Goal: Book appointment/travel/reservation

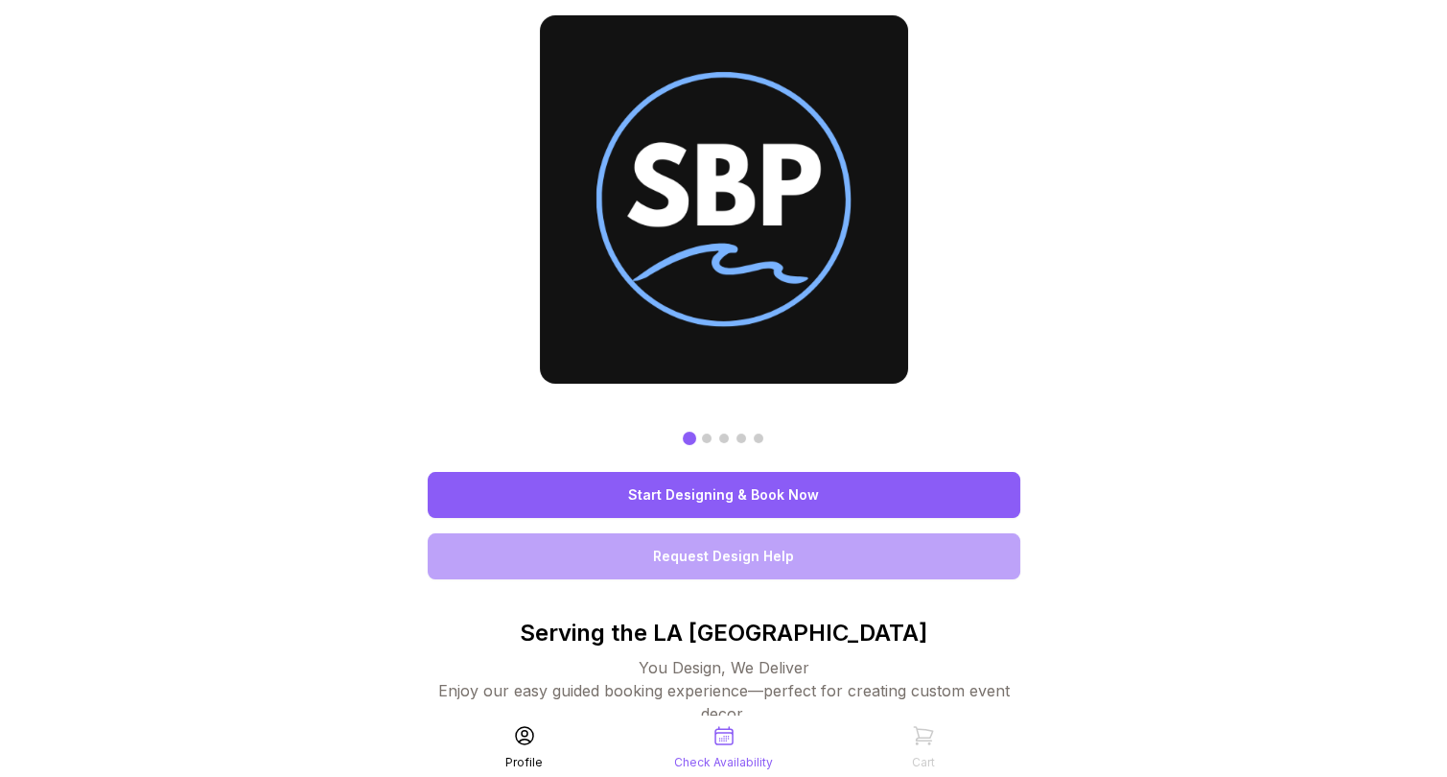
click at [766, 488] on link "Start Designing & Book Now" at bounding box center [724, 495] width 593 height 46
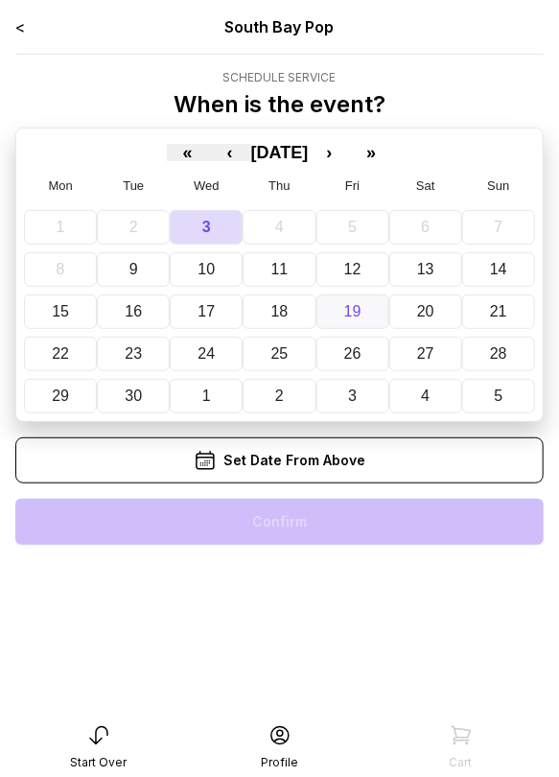
click at [368, 297] on button "19" at bounding box center [352, 311] width 73 height 35
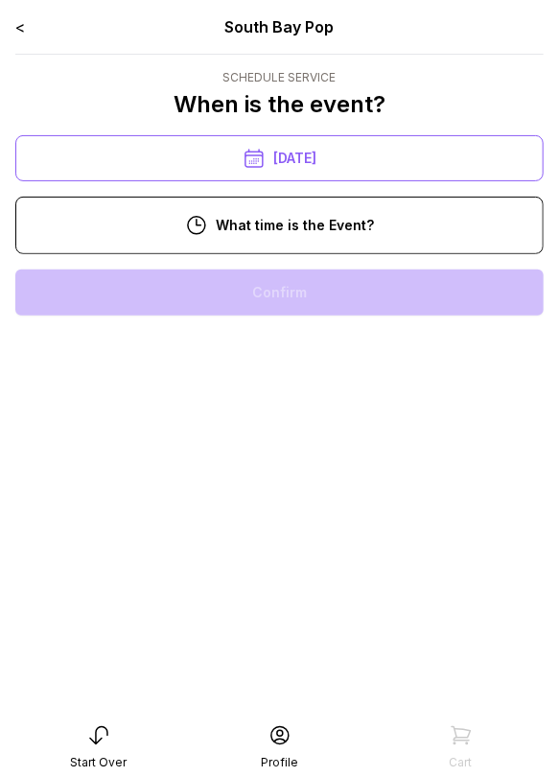
click at [323, 307] on div "10:00 am" at bounding box center [280, 292] width 498 height 46
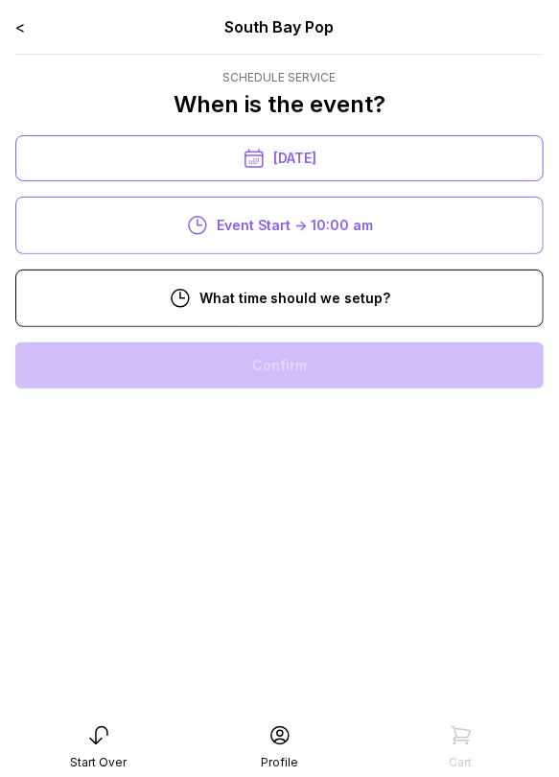
click at [321, 358] on div "8:00 am" at bounding box center [280, 365] width 498 height 46
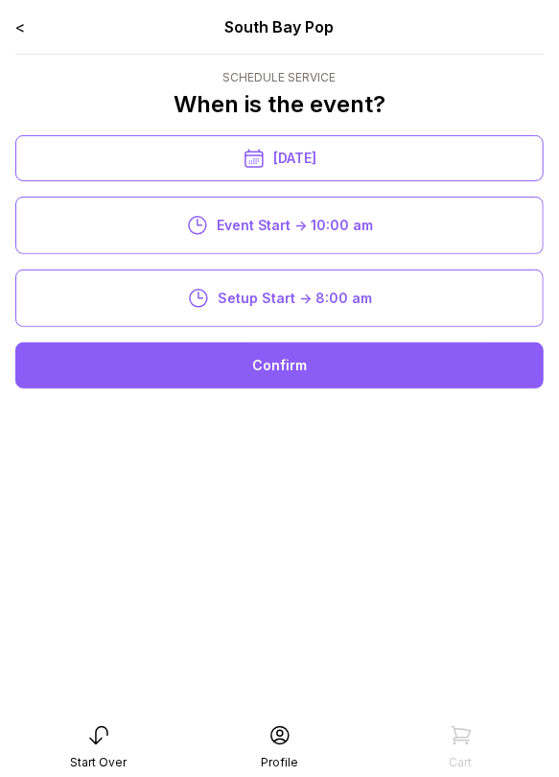
click at [321, 362] on div "Confirm" at bounding box center [279, 365] width 528 height 46
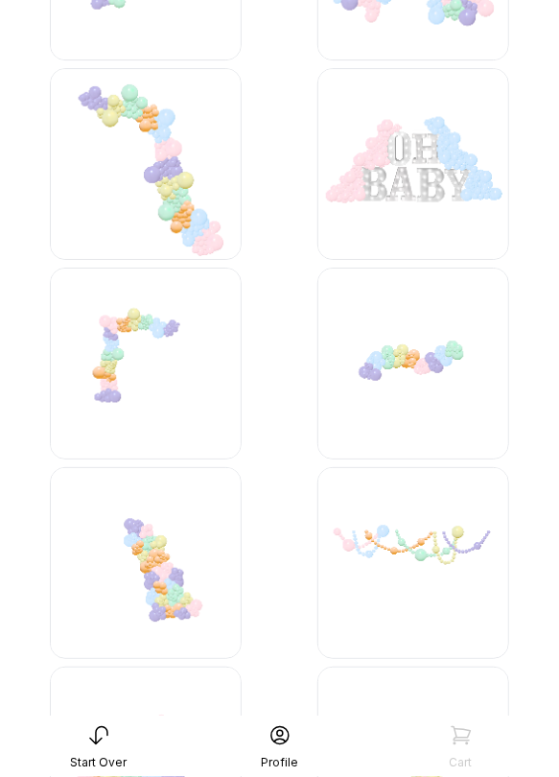
scroll to position [4843, 0]
